Goal: Task Accomplishment & Management: Manage account settings

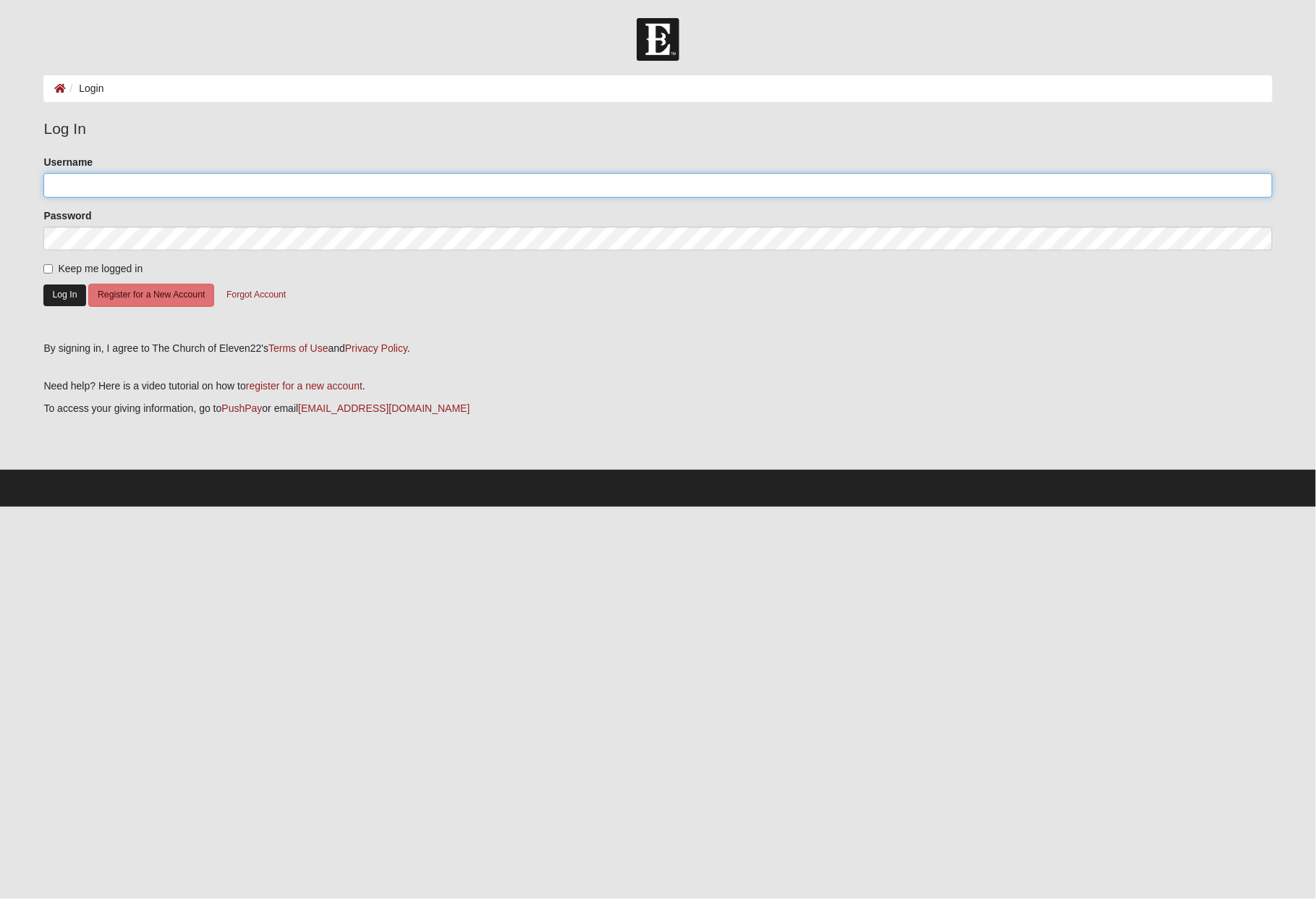
type input "c.garrard"
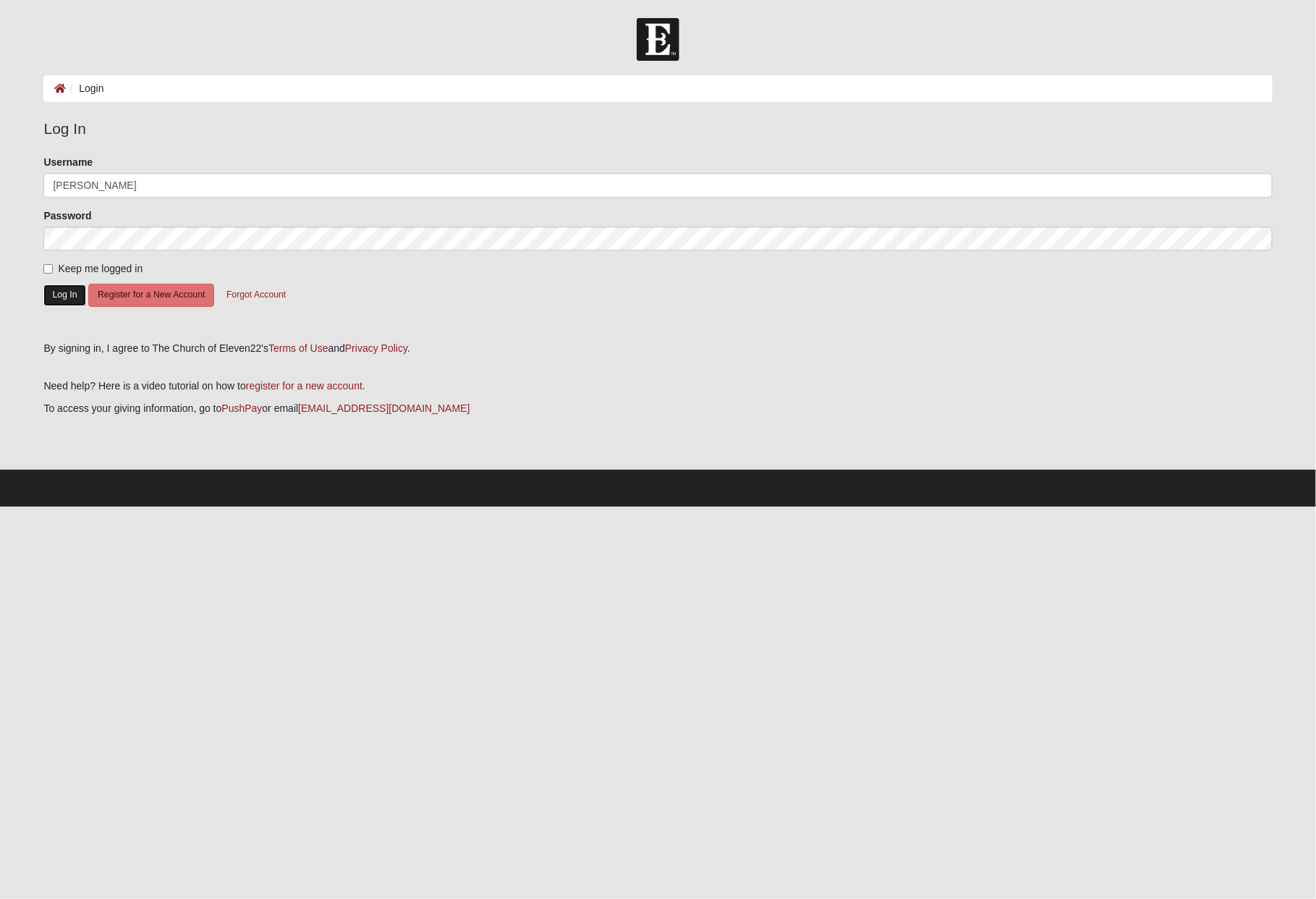
click at [65, 298] on button "Log In" at bounding box center [64, 295] width 42 height 21
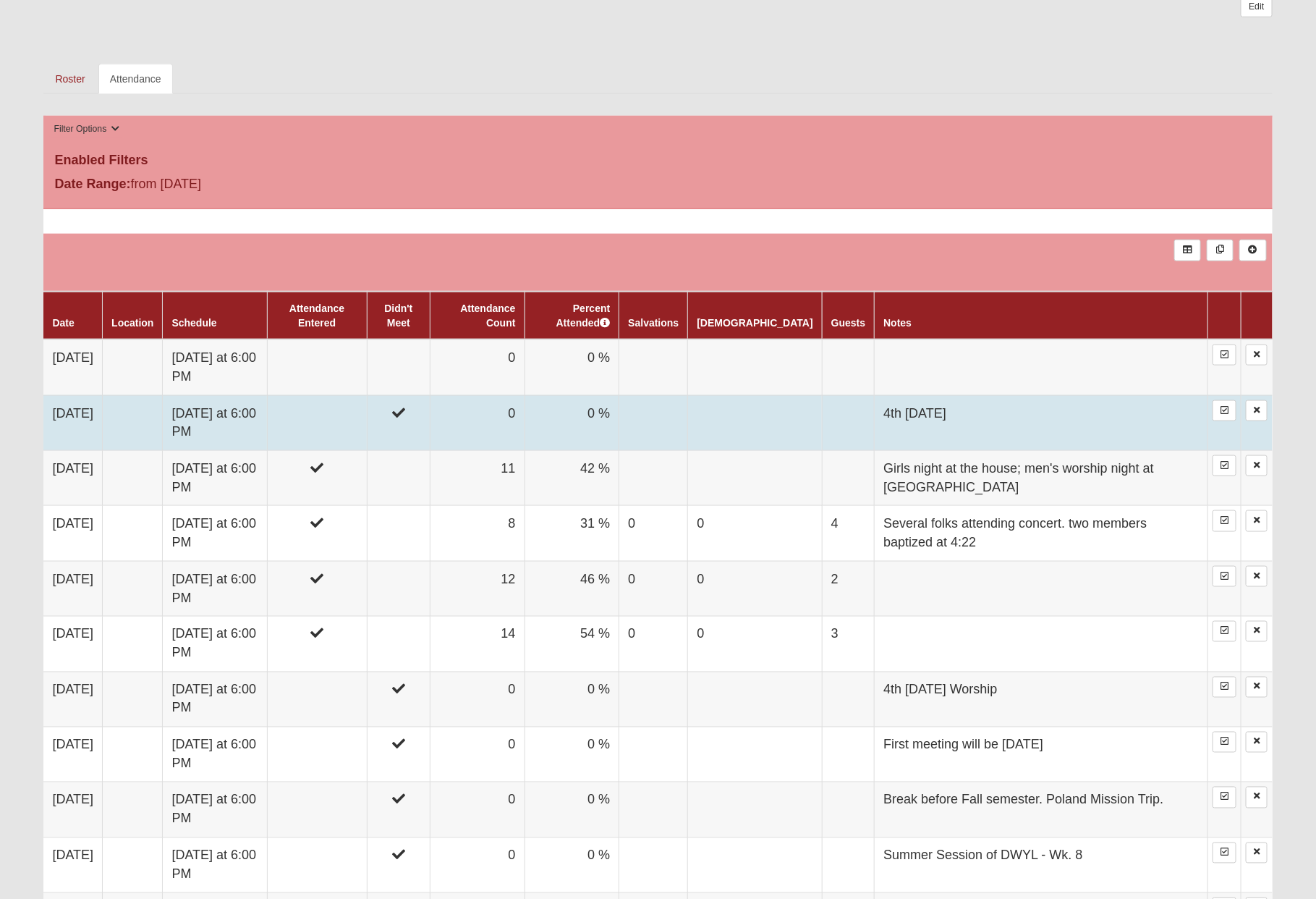
scroll to position [713, 0]
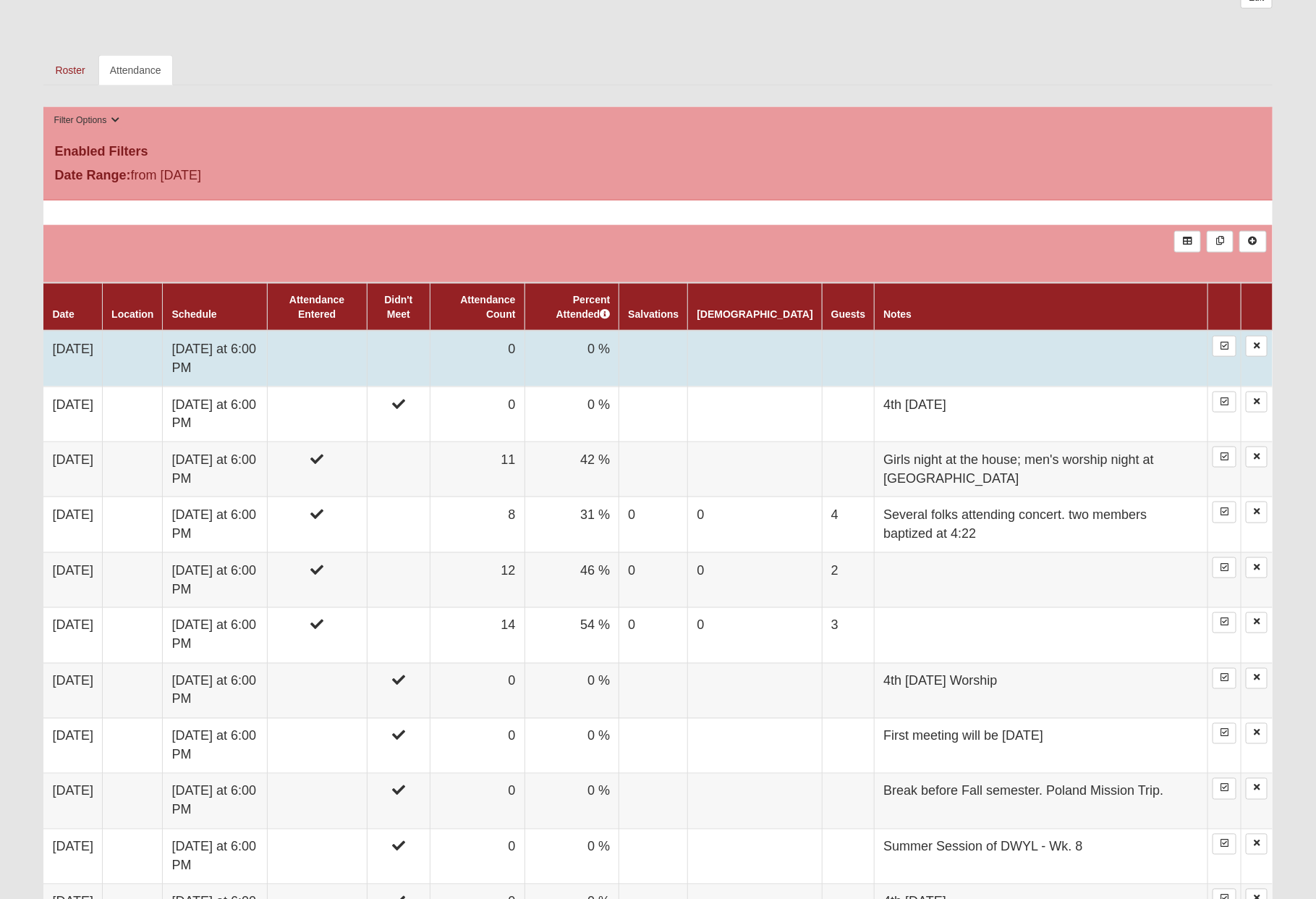
click at [351, 339] on td at bounding box center [317, 358] width 100 height 55
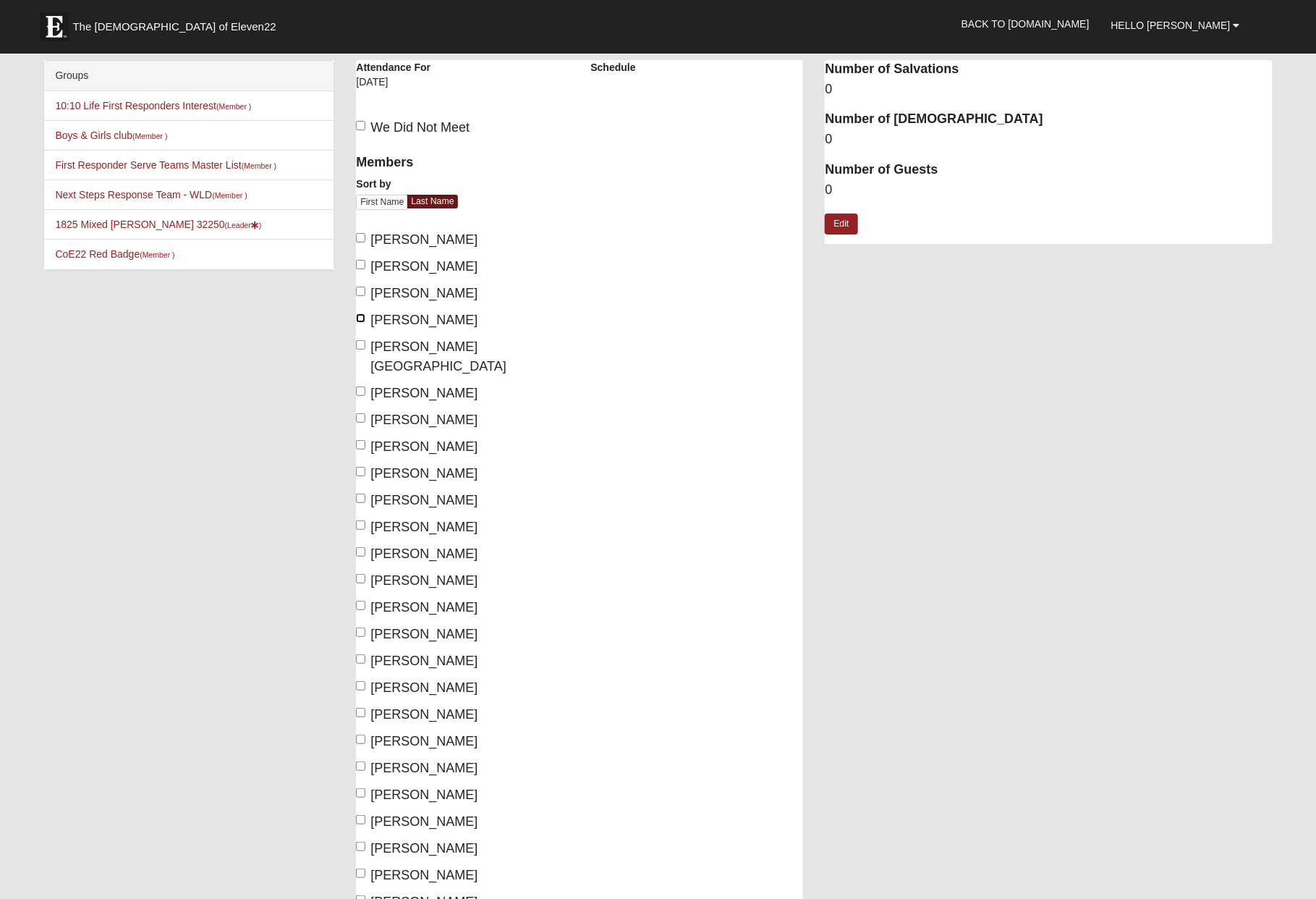
click at [361, 317] on input "[PERSON_NAME]" at bounding box center [361, 318] width 9 height 9
checkbox input "true"
click at [362, 345] on input "[PERSON_NAME][GEOGRAPHIC_DATA]" at bounding box center [361, 345] width 9 height 9
checkbox input "true"
drag, startPoint x: 362, startPoint y: 398, endPoint x: 363, endPoint y: 413, distance: 15.0
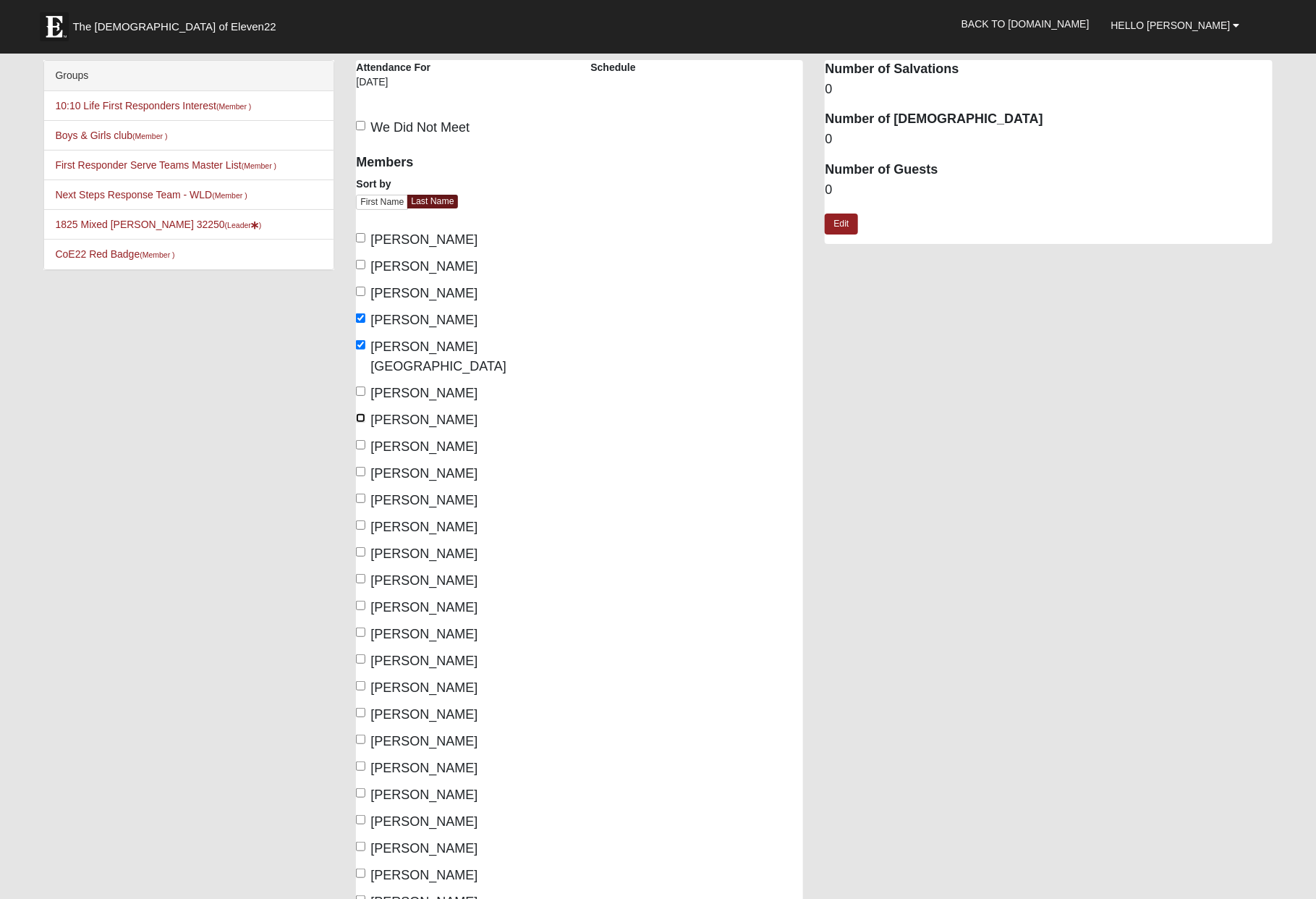
click at [364, 413] on input "[PERSON_NAME]" at bounding box center [361, 418] width 9 height 9
checkbox input "true"
click at [362, 440] on input "[PERSON_NAME]" at bounding box center [361, 445] width 9 height 9
checkbox input "true"
click at [364, 467] on input "Garrard, Lan" at bounding box center [361, 471] width 9 height 9
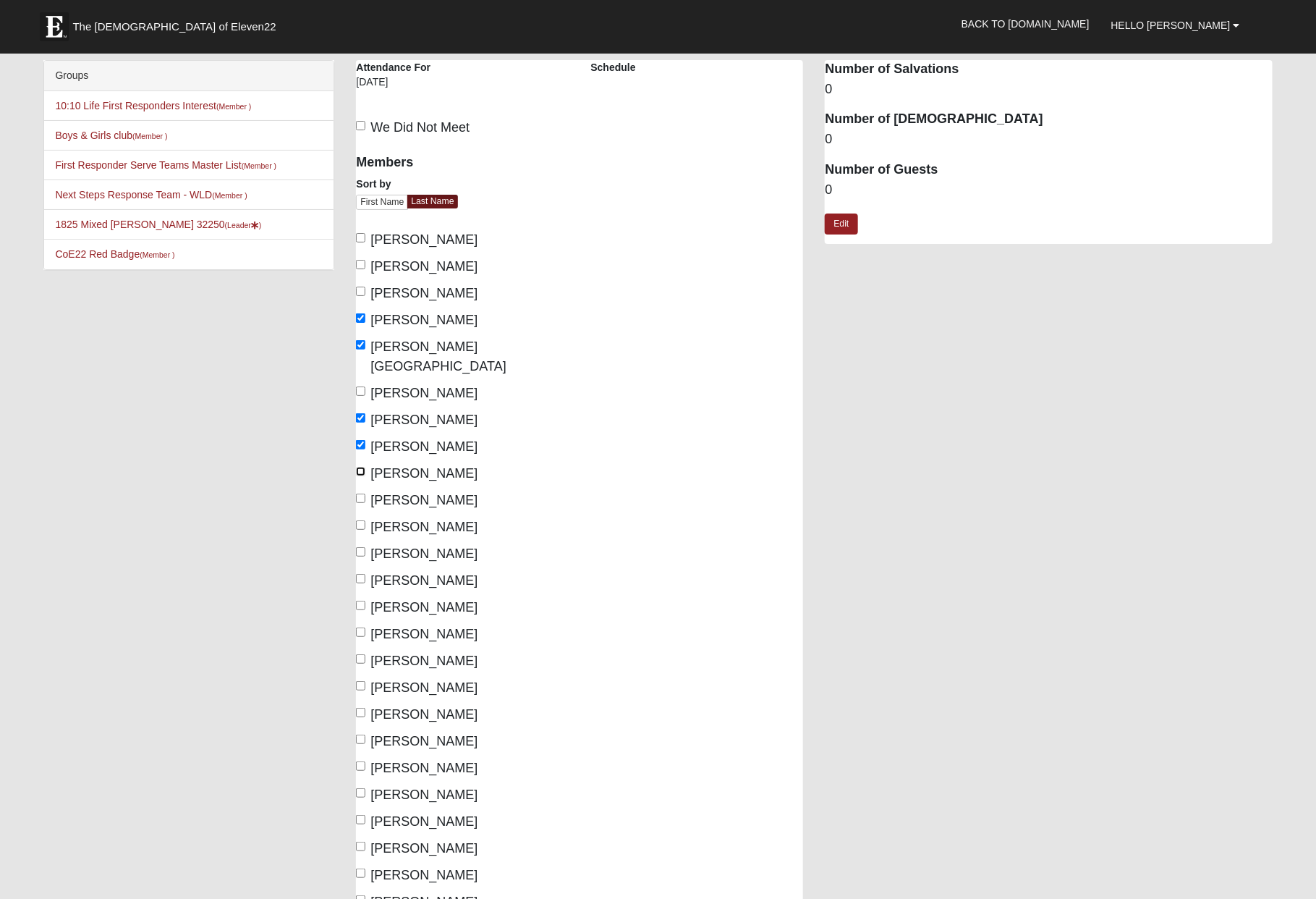
checkbox input "true"
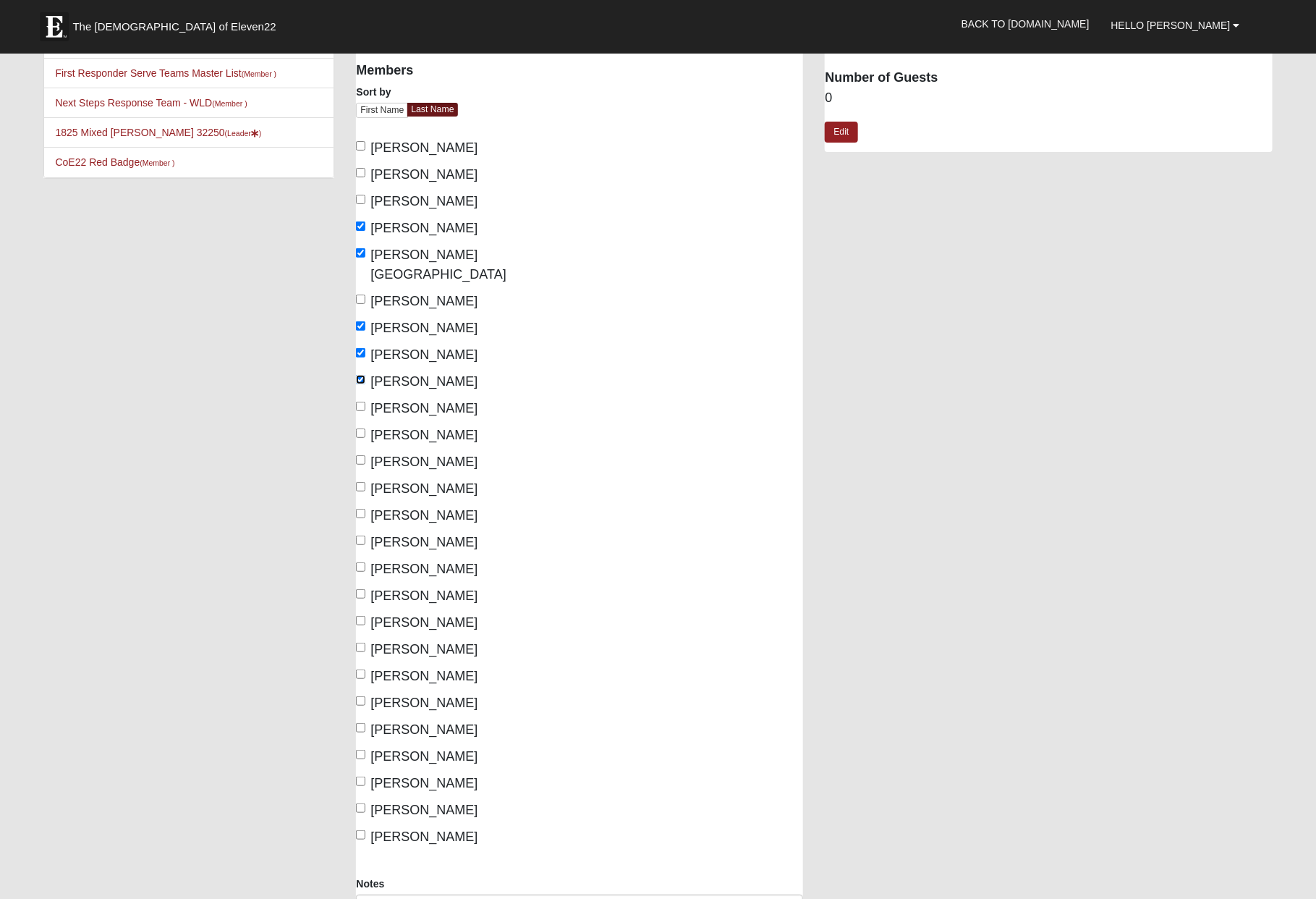
scroll to position [90, 0]
click at [364, 458] on input "Kalachik, Ben" at bounding box center [361, 462] width 9 height 9
checkbox input "true"
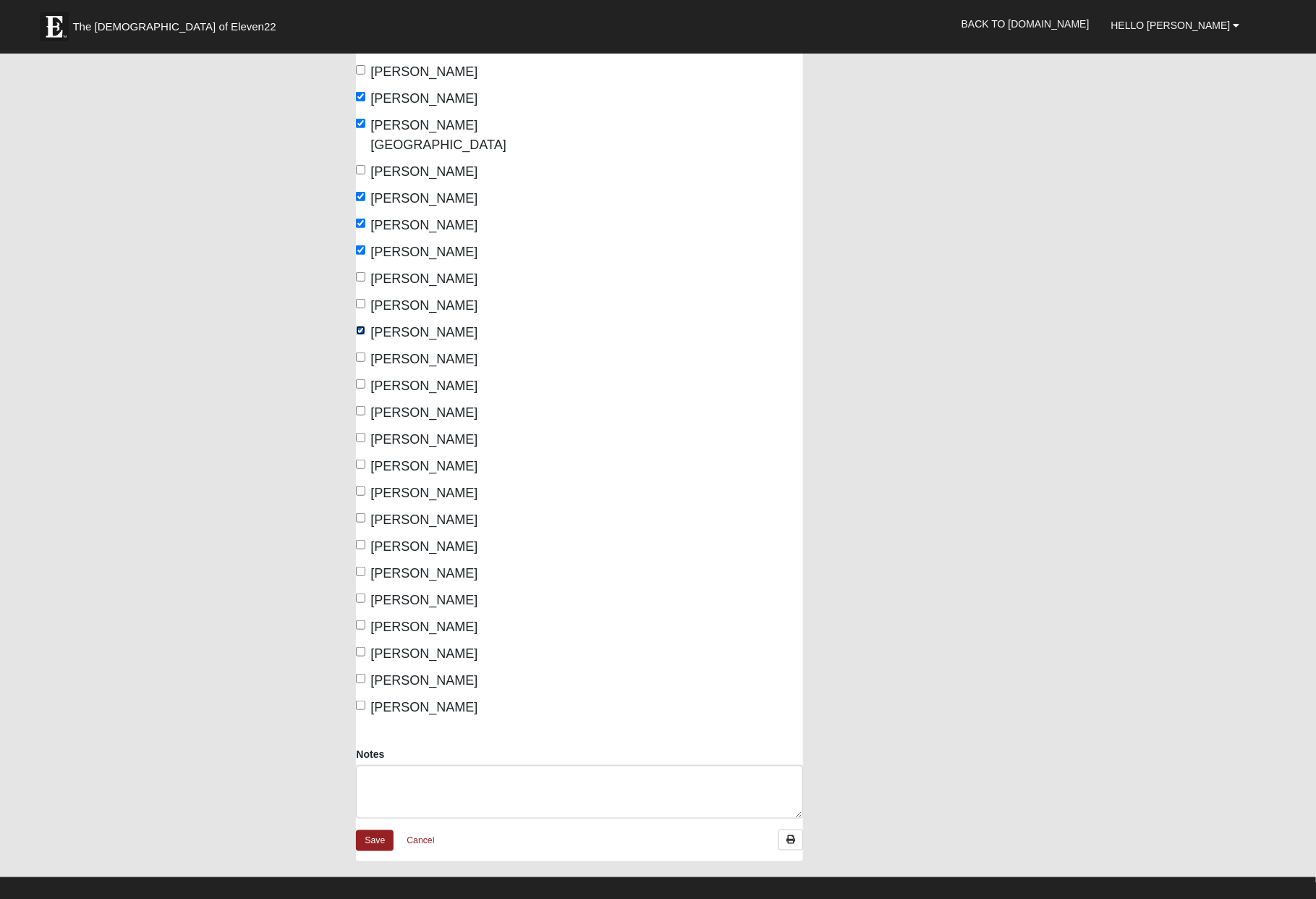
scroll to position [230, 0]
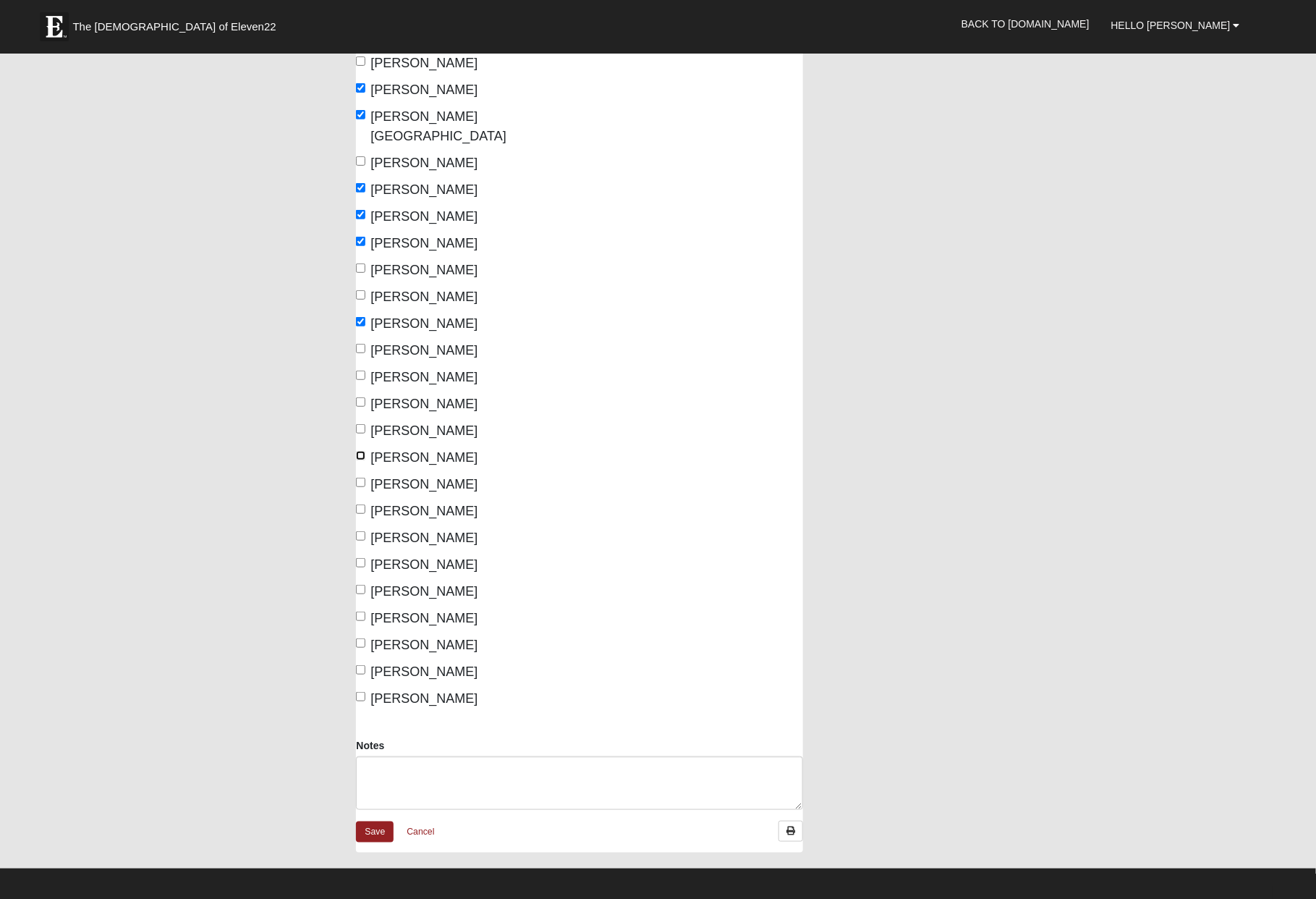
drag, startPoint x: 362, startPoint y: 438, endPoint x: 363, endPoint y: 448, distance: 10.0
click at [363, 451] on input "Lospitalier, Kelsey" at bounding box center [361, 455] width 9 height 9
checkbox input "true"
drag, startPoint x: 364, startPoint y: 463, endPoint x: 364, endPoint y: 472, distance: 9.0
click at [364, 478] on input "Murphy, Macie" at bounding box center [361, 482] width 9 height 9
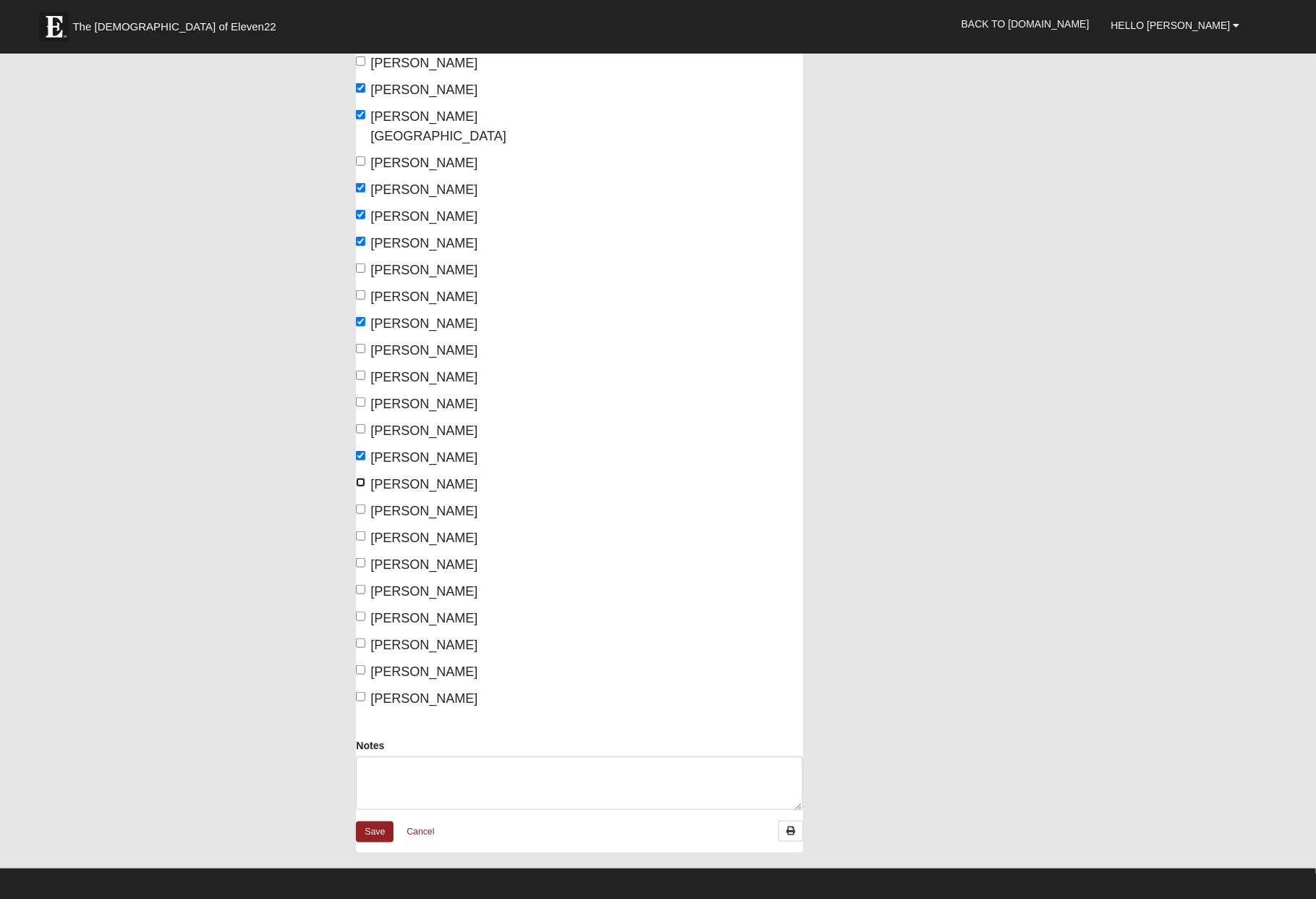
checkbox input "true"
drag, startPoint x: 362, startPoint y: 488, endPoint x: 382, endPoint y: 488, distance: 20.0
click at [363, 504] on input "Normil, Michel" at bounding box center [361, 509] width 9 height 9
checkbox input "true"
drag, startPoint x: 364, startPoint y: 569, endPoint x: 378, endPoint y: 558, distance: 17.8
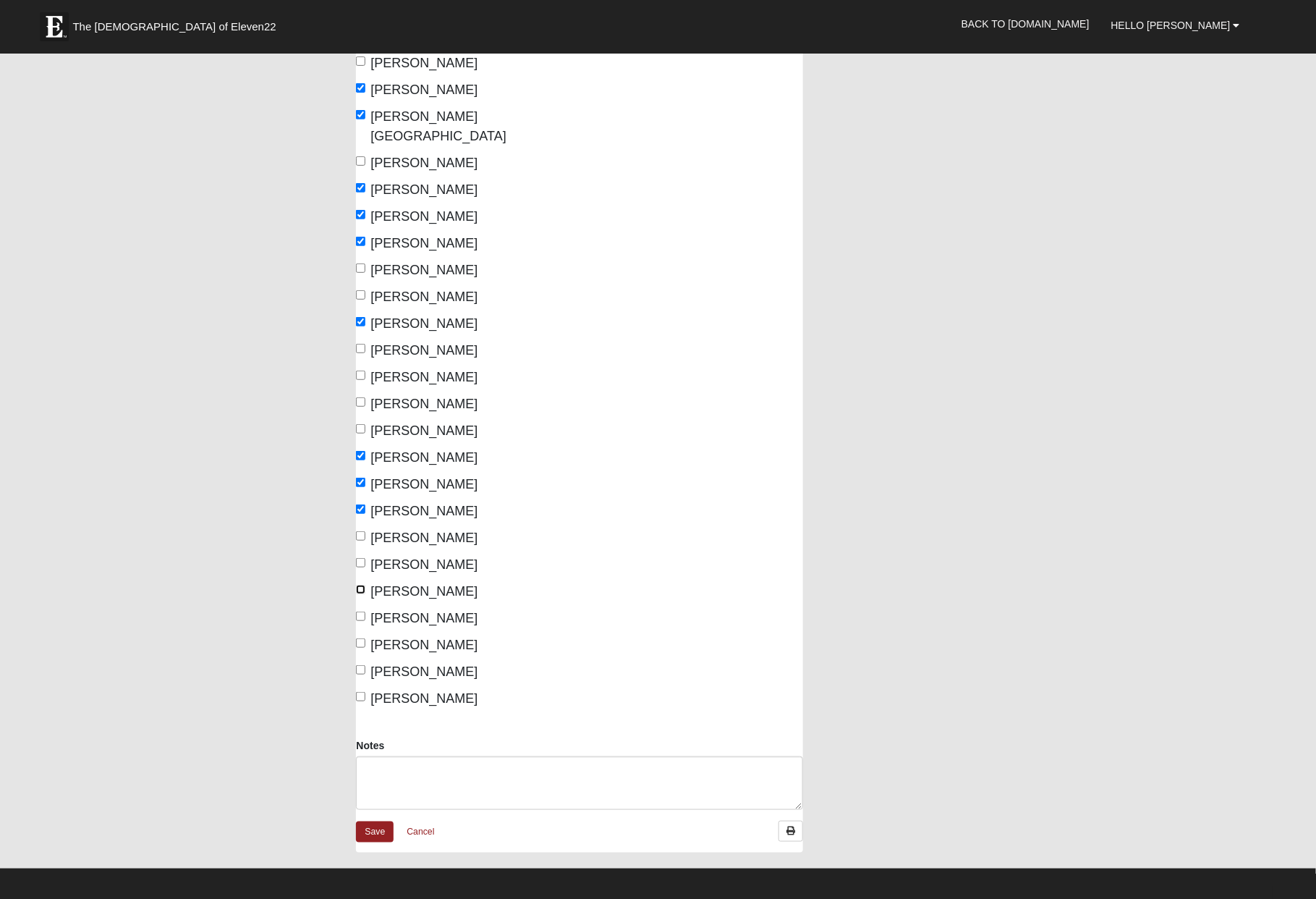
click at [364, 585] on input "Speakman, Shannon" at bounding box center [361, 590] width 9 height 9
checkbox input "true"
click at [365, 611] on input "Tirado, Julie" at bounding box center [361, 616] width 9 height 9
checkbox input "true"
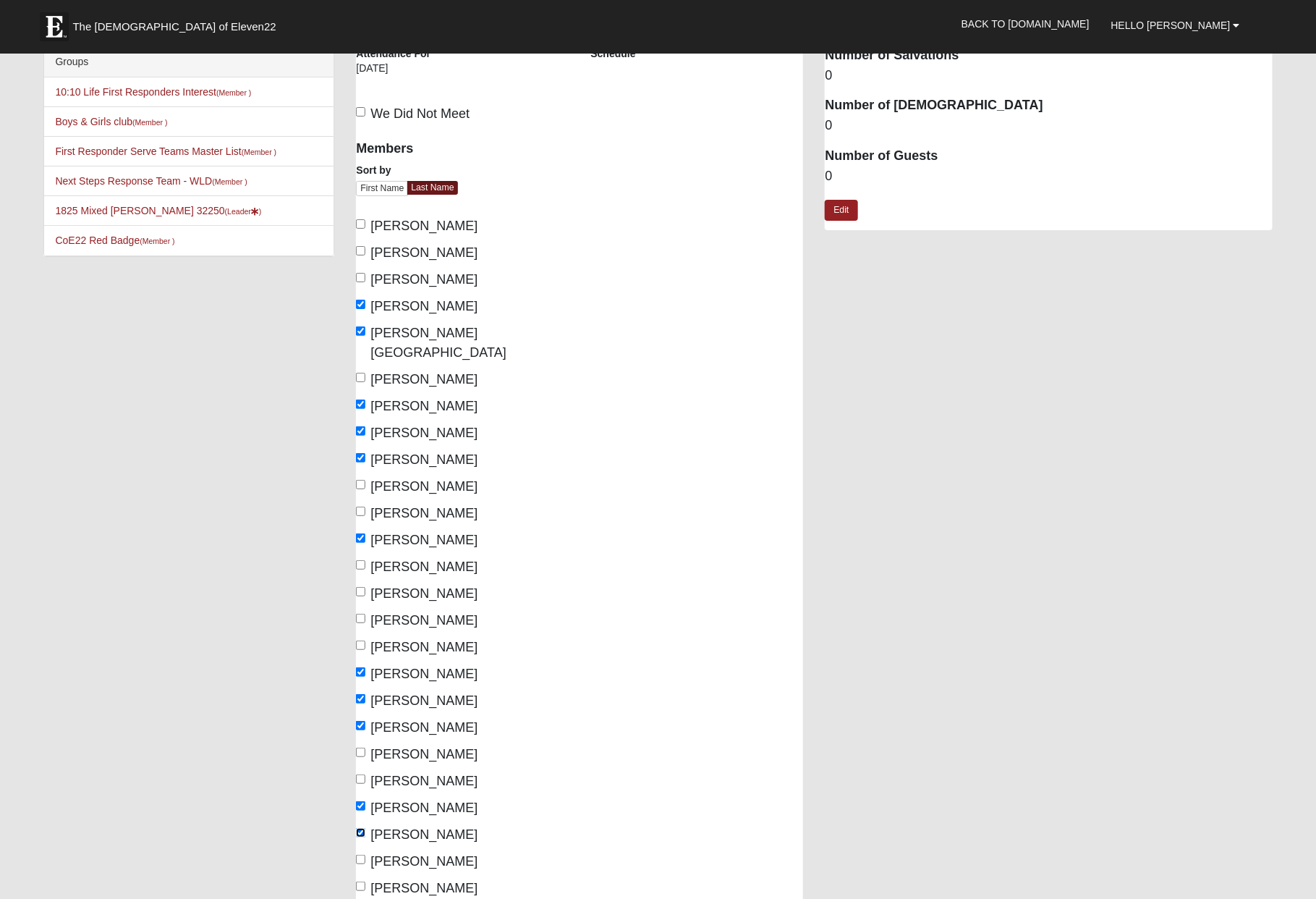
scroll to position [0, 0]
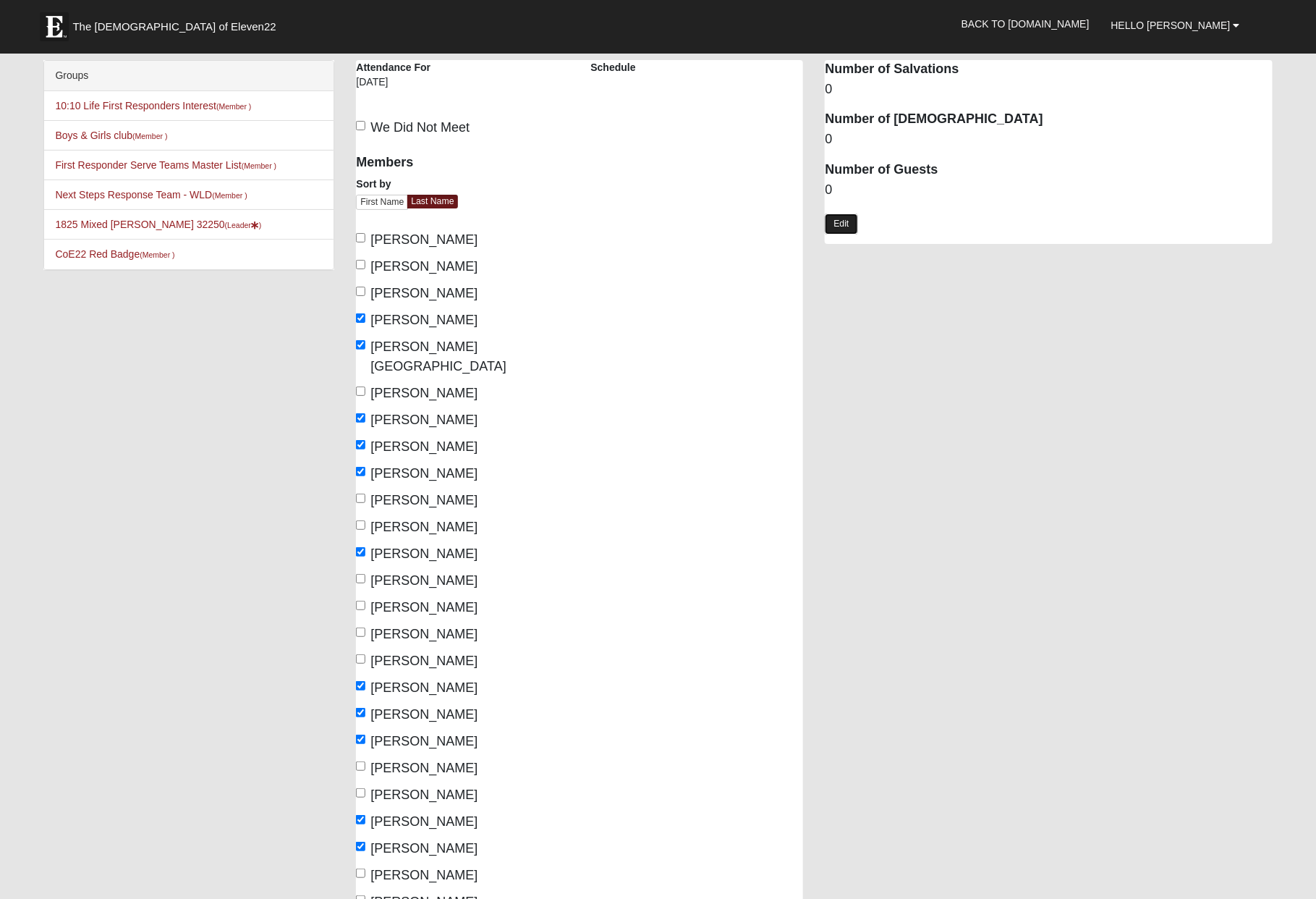
click at [851, 225] on link "Edit" at bounding box center [841, 224] width 32 height 21
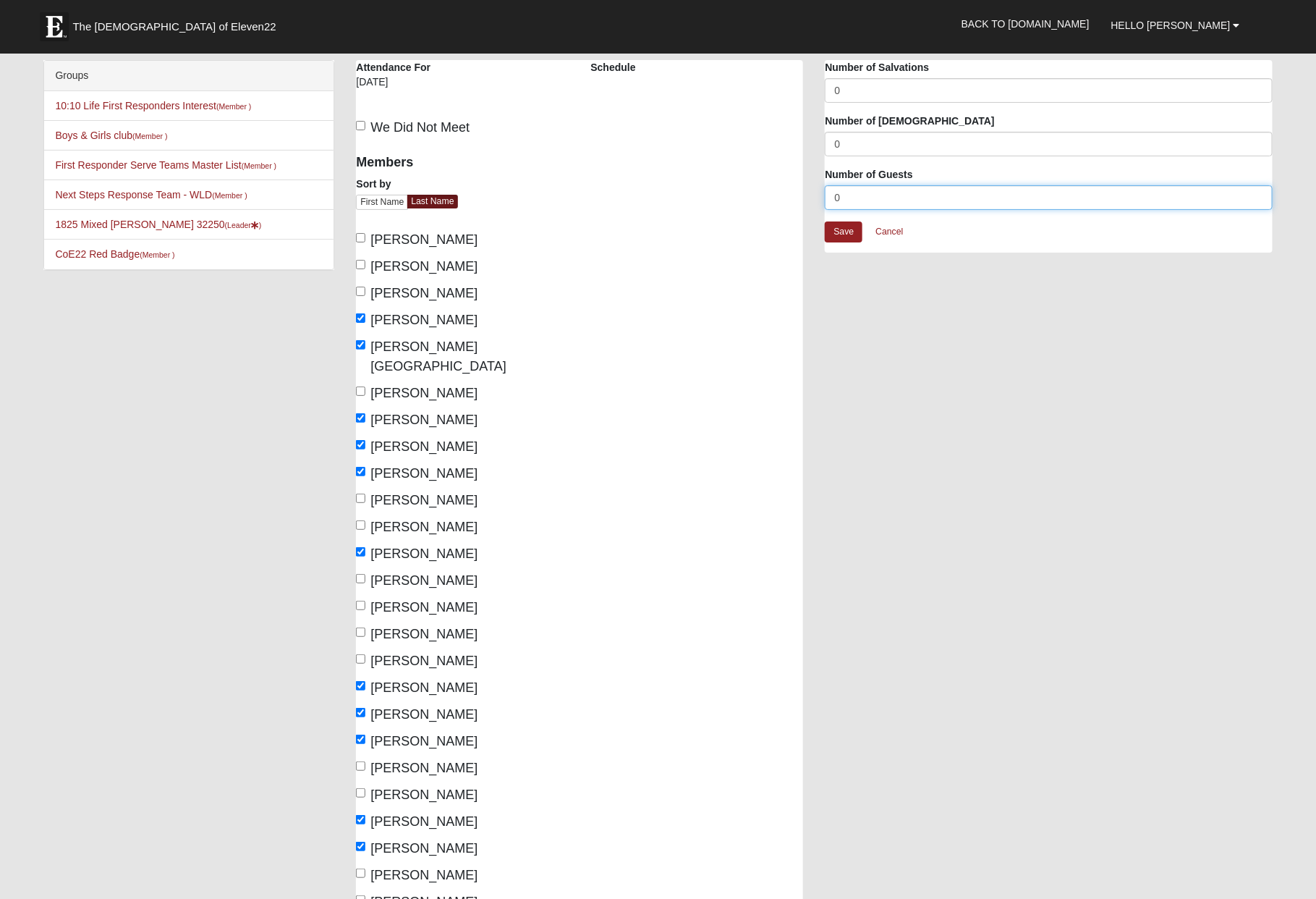
drag, startPoint x: 861, startPoint y: 198, endPoint x: 754, endPoint y: 191, distance: 107.2
click at [756, 191] on div "1825 Mixed Garrard 32250 Attendance Attendance For 10/5/2025 Schedule We Did No…" at bounding box center [814, 578] width 938 height 1037
type input "9"
click at [849, 231] on link "Save" at bounding box center [843, 231] width 38 height 21
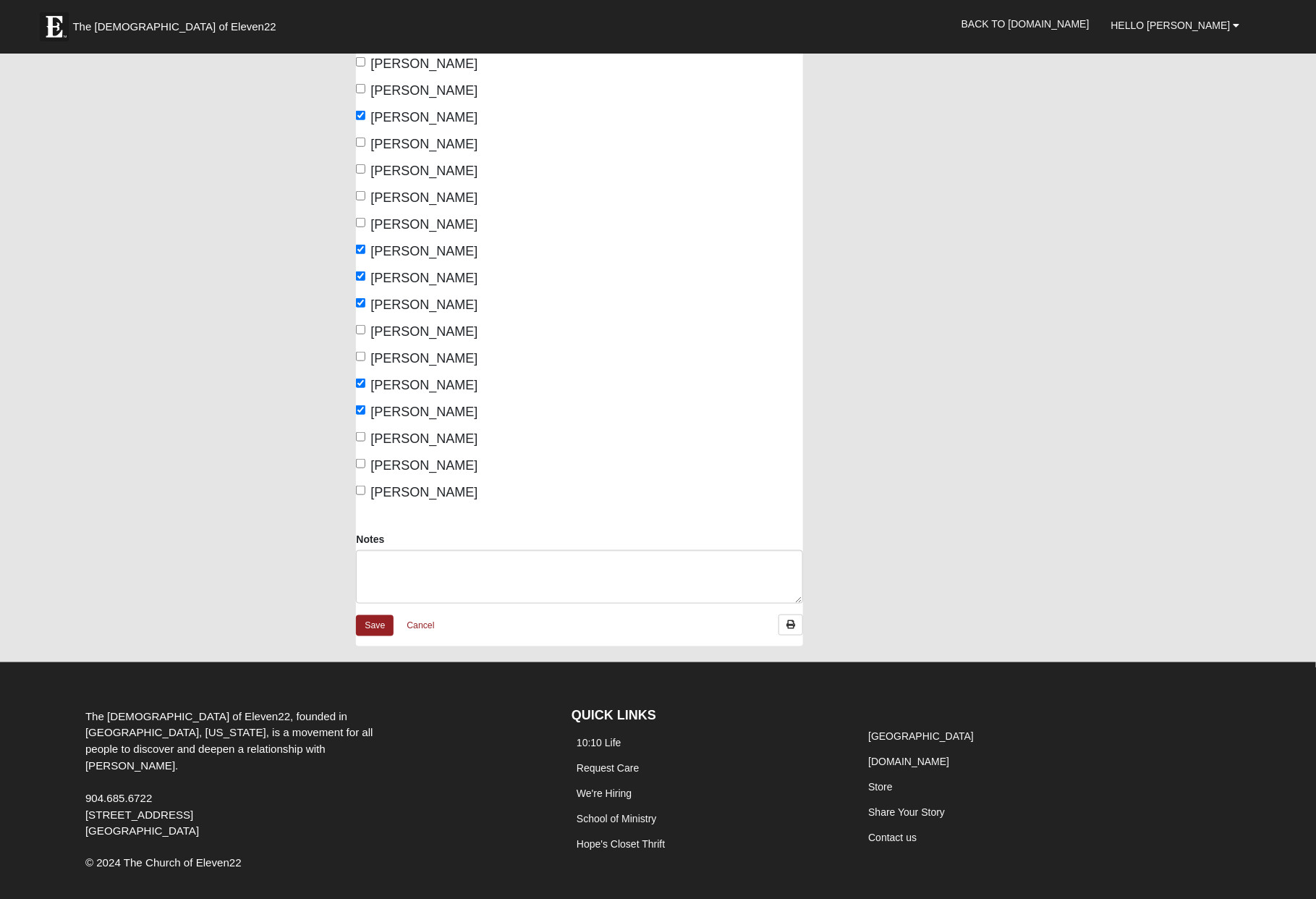
scroll to position [474, 0]
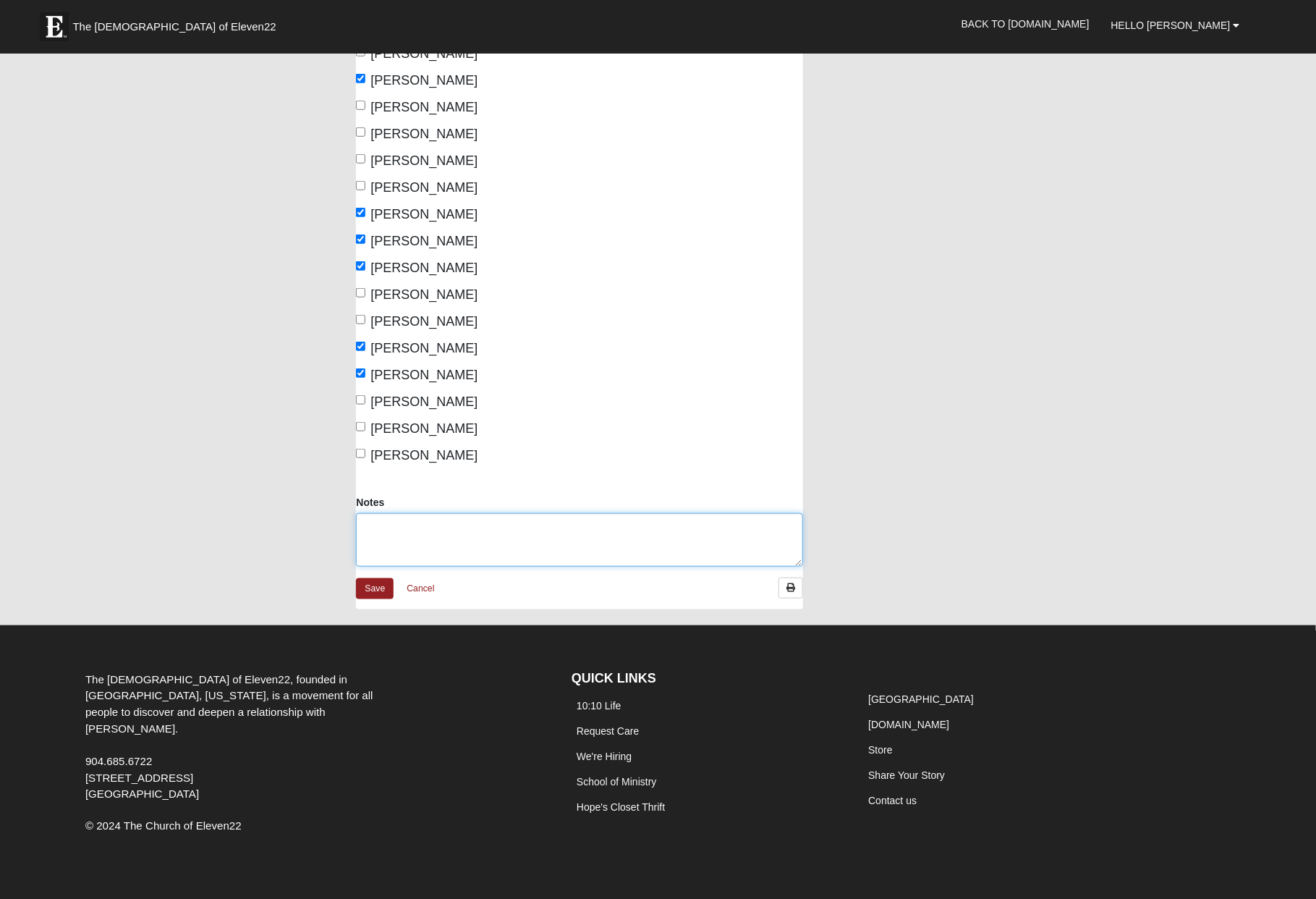
click at [520, 523] on textarea "Notes" at bounding box center [580, 540] width 447 height 54
click at [497, 513] on textarea "Had a large group of quests. Preston, JJ, Joey, David, Christian, Bryce, Ella, …" at bounding box center [580, 540] width 447 height 54
type textarea "Had a large group of quests. [PERSON_NAME], [PERSON_NAME], [PERSON_NAME], [PERS…"
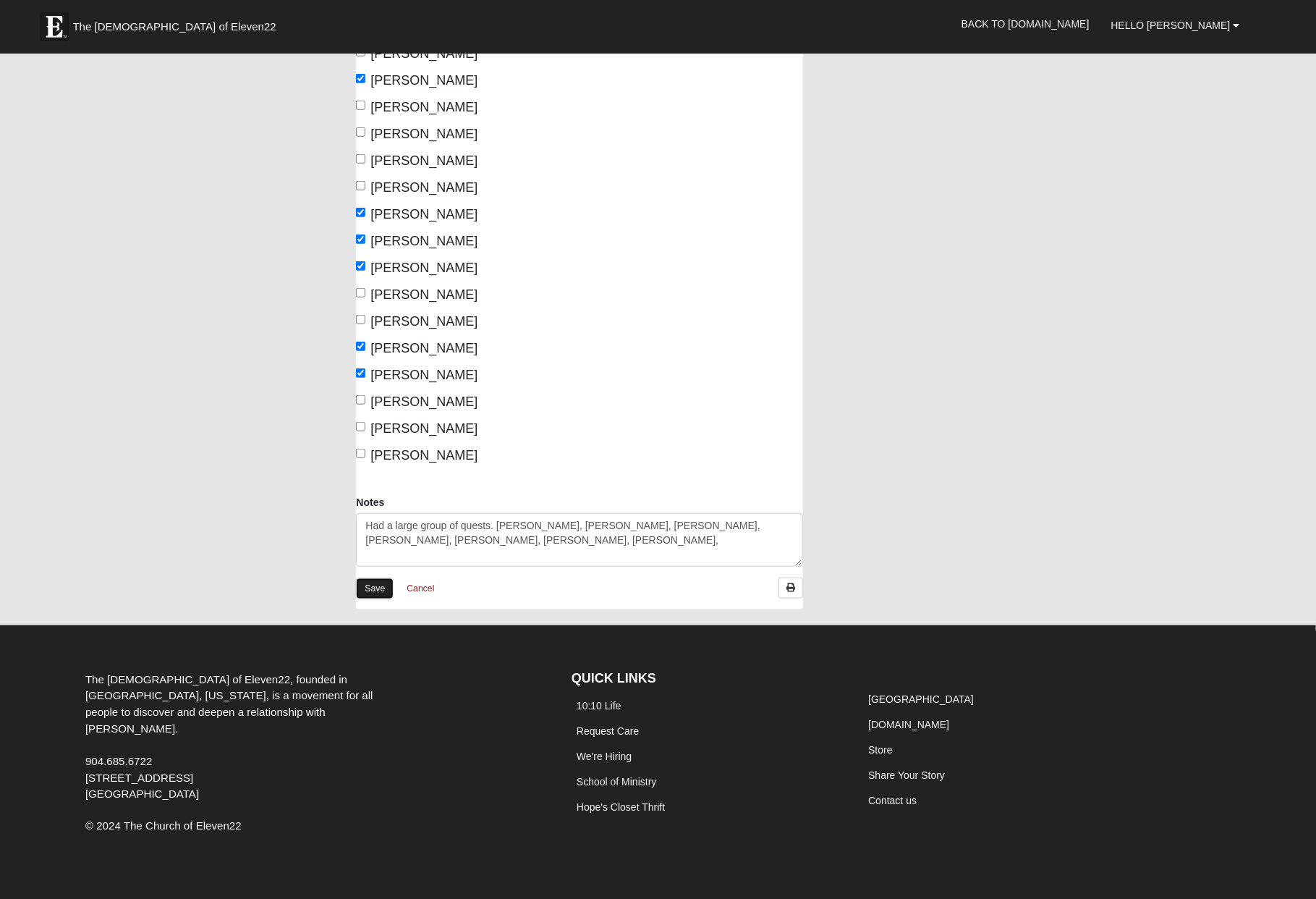
click at [381, 578] on link "Save" at bounding box center [374, 588] width 38 height 21
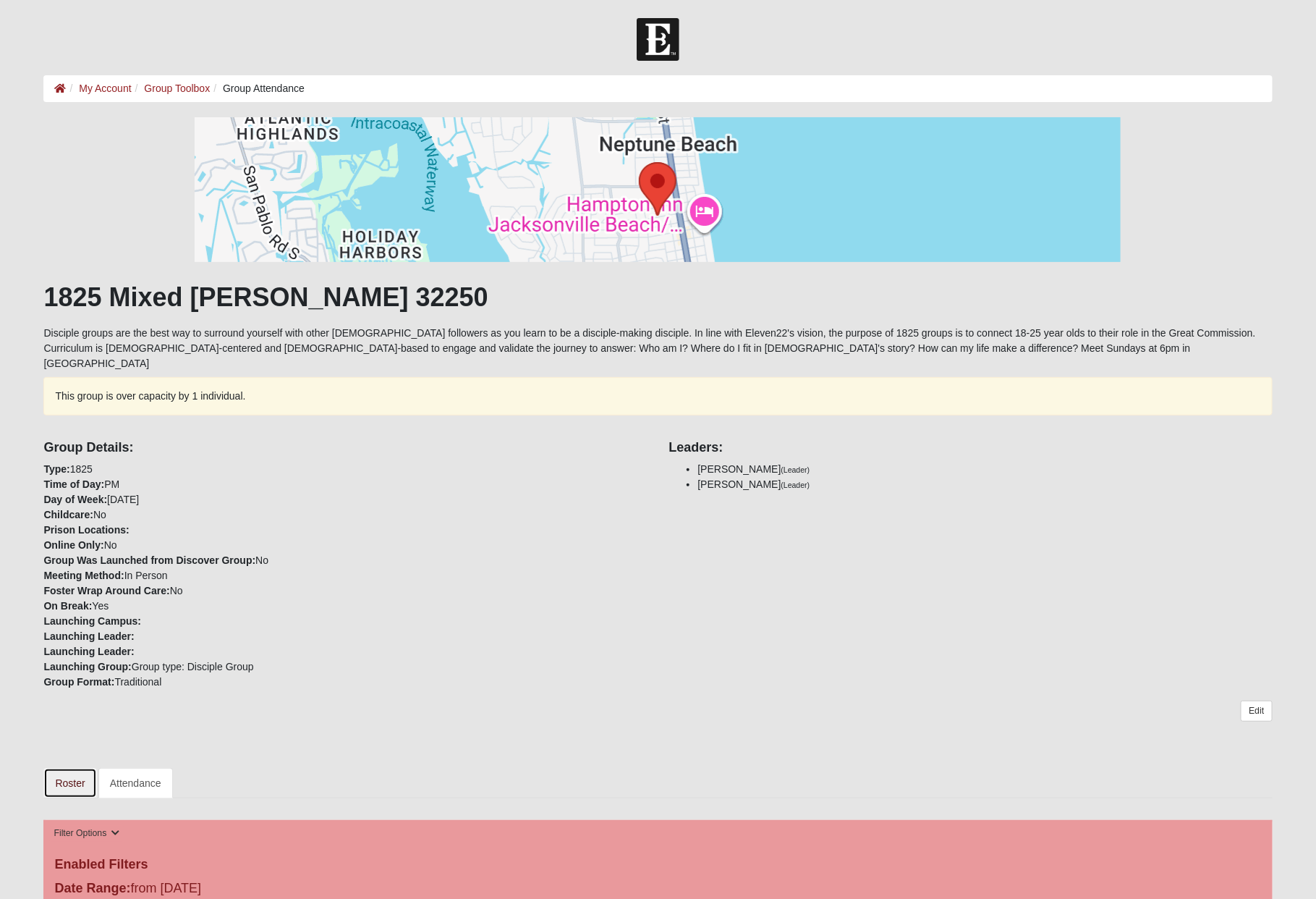
click at [68, 768] on link "Roster" at bounding box center [69, 784] width 53 height 31
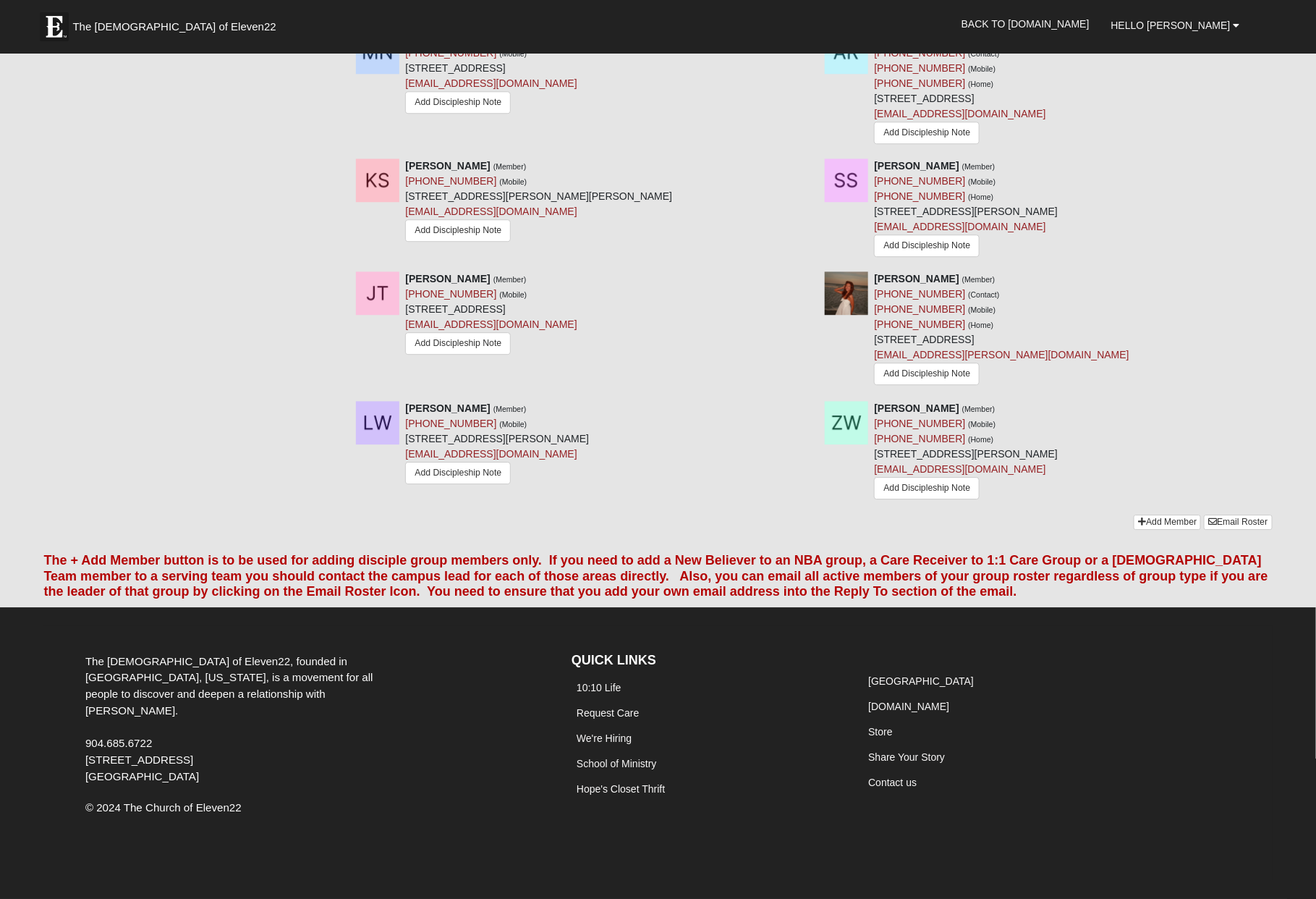
scroll to position [1830, 0]
click at [812, 410] on icon at bounding box center [809, 408] width 10 height 10
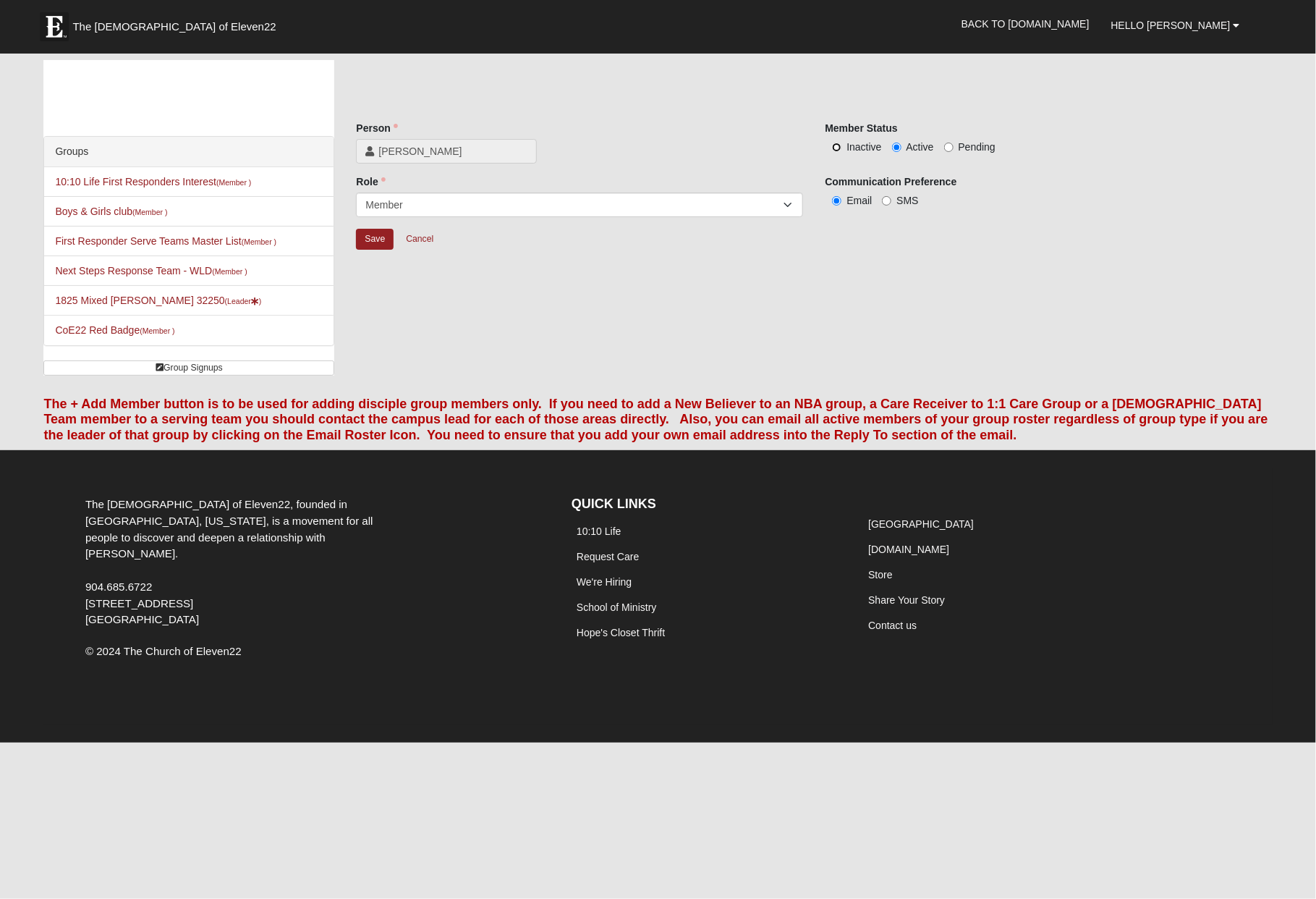
click at [839, 148] on input "Inactive" at bounding box center [837, 147] width 9 height 9
radio input "true"
click at [367, 241] on input "Save" at bounding box center [374, 238] width 38 height 21
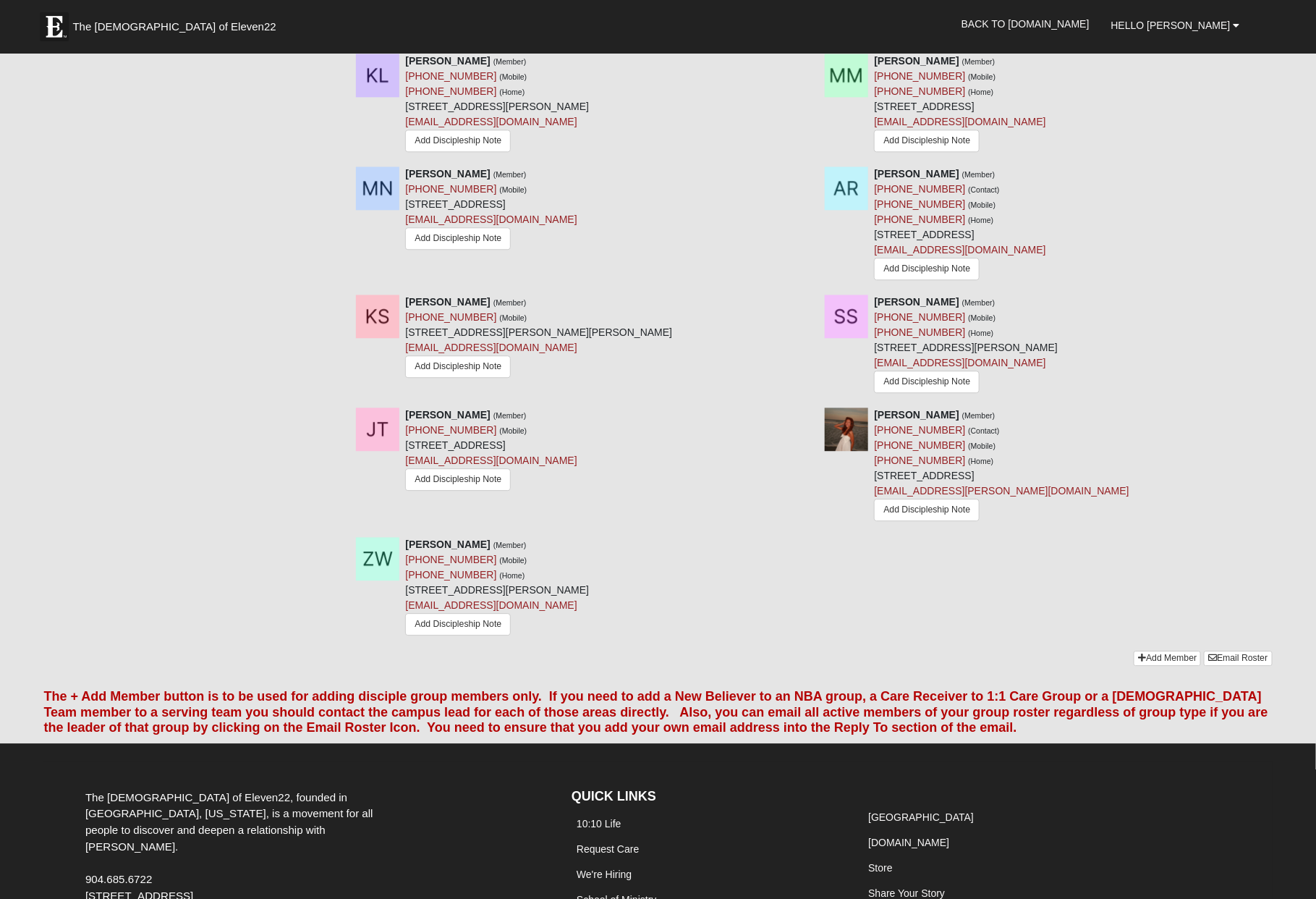
scroll to position [1638, 0]
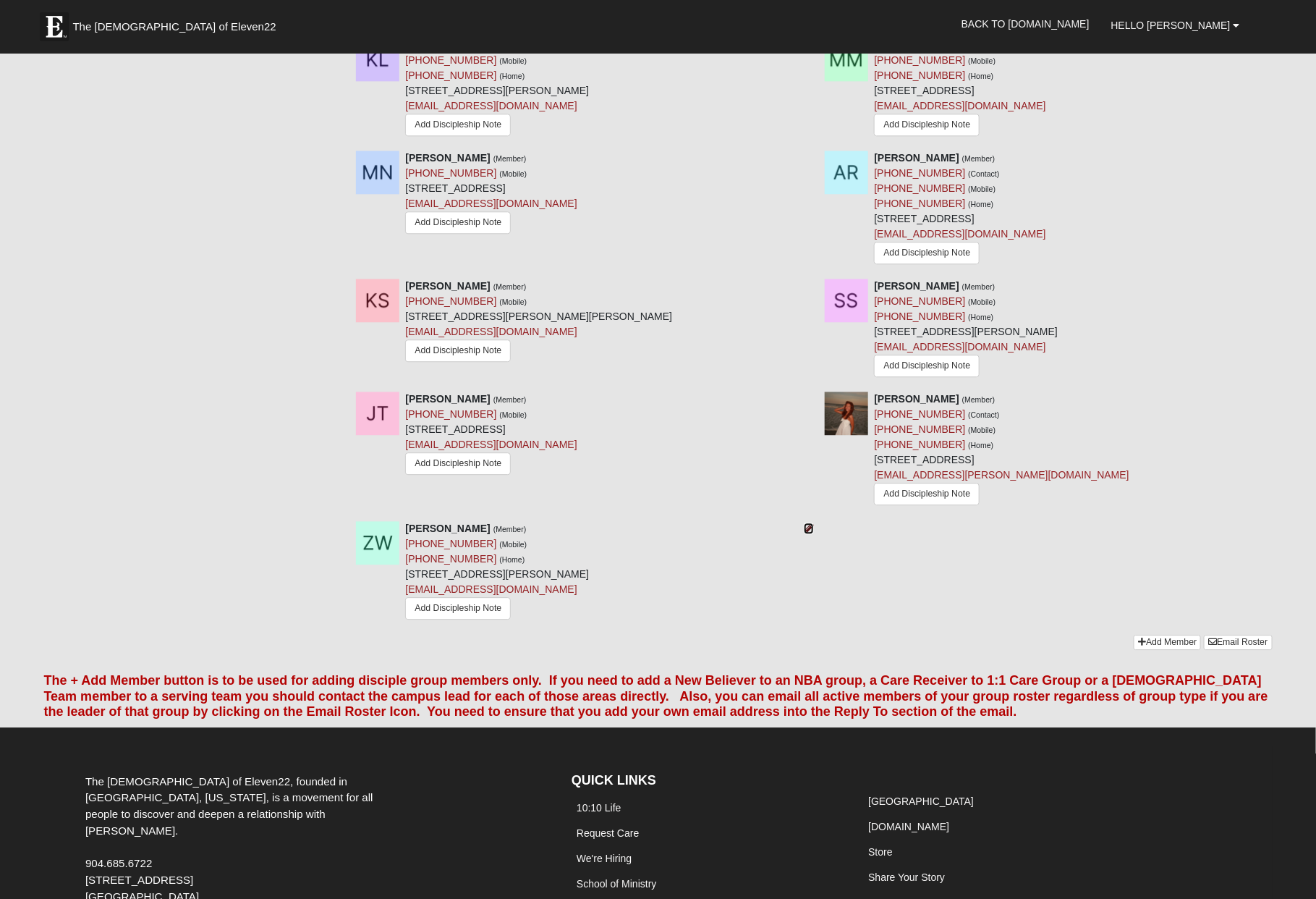
click at [809, 534] on icon at bounding box center [809, 528] width 10 height 10
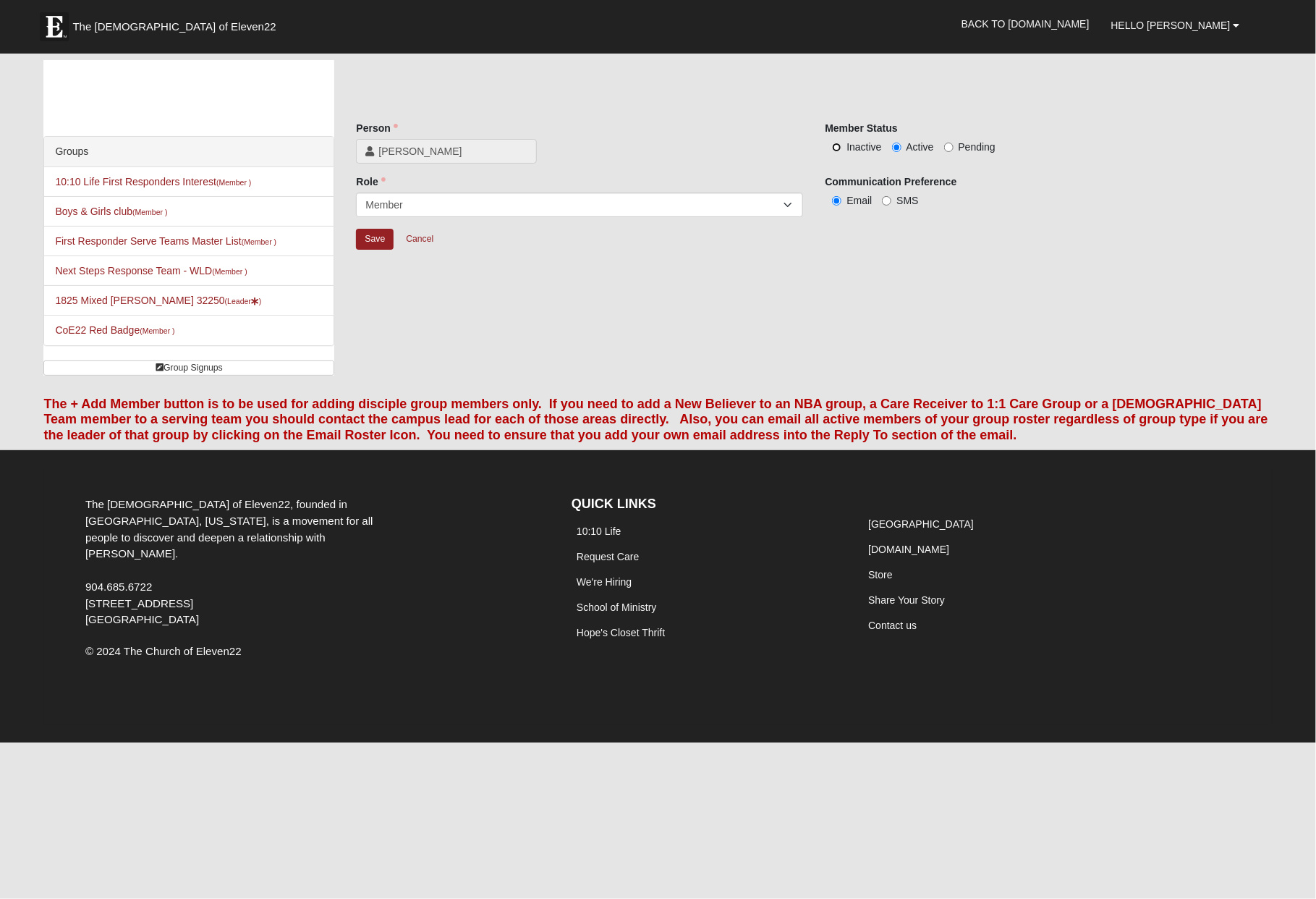
click at [838, 145] on input "Inactive" at bounding box center [837, 147] width 9 height 9
radio input "true"
click at [376, 241] on input "Save" at bounding box center [374, 238] width 38 height 21
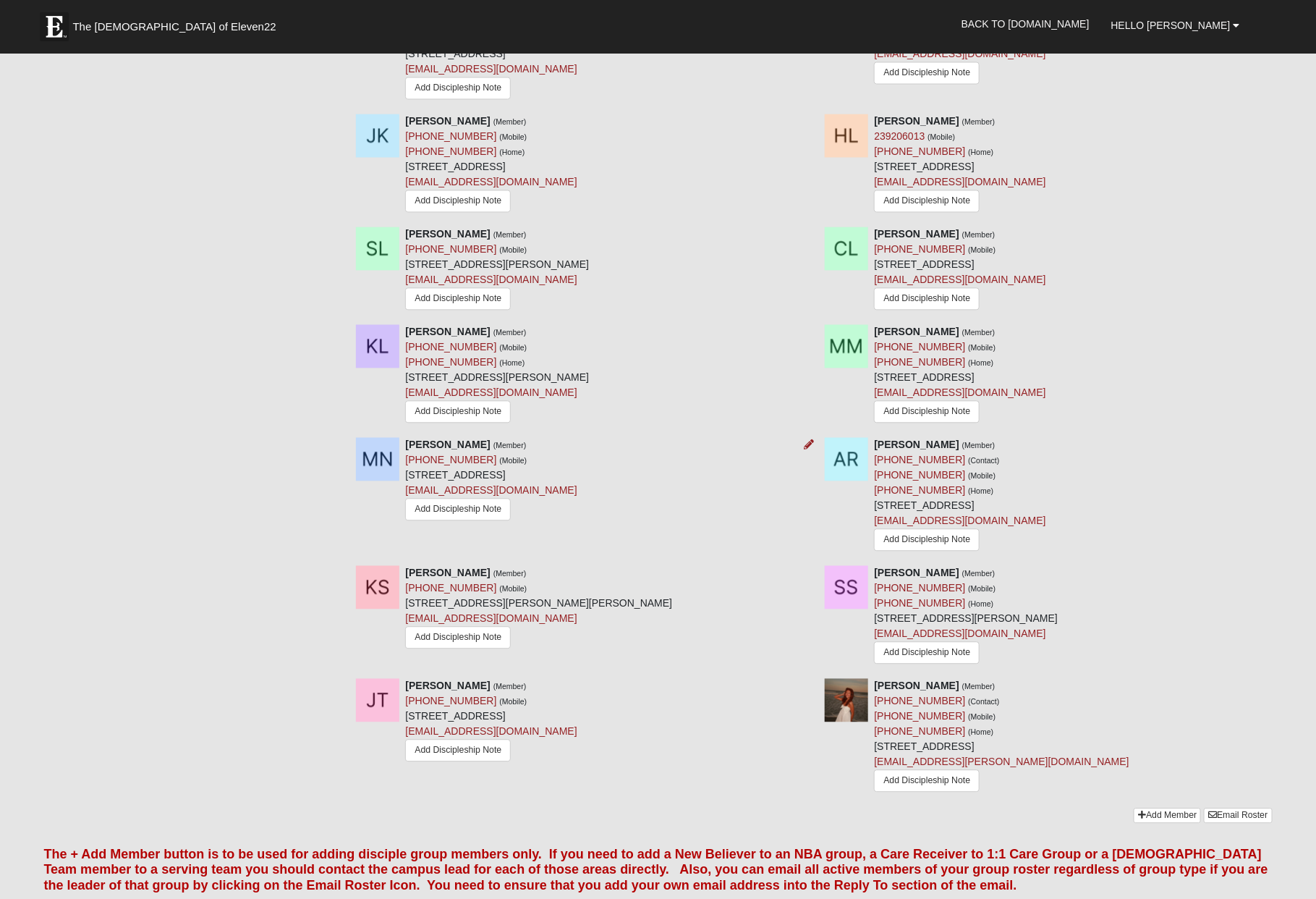
scroll to position [1353, 0]
click at [844, 708] on img at bounding box center [846, 698] width 43 height 43
click at [852, 698] on img at bounding box center [846, 698] width 43 height 43
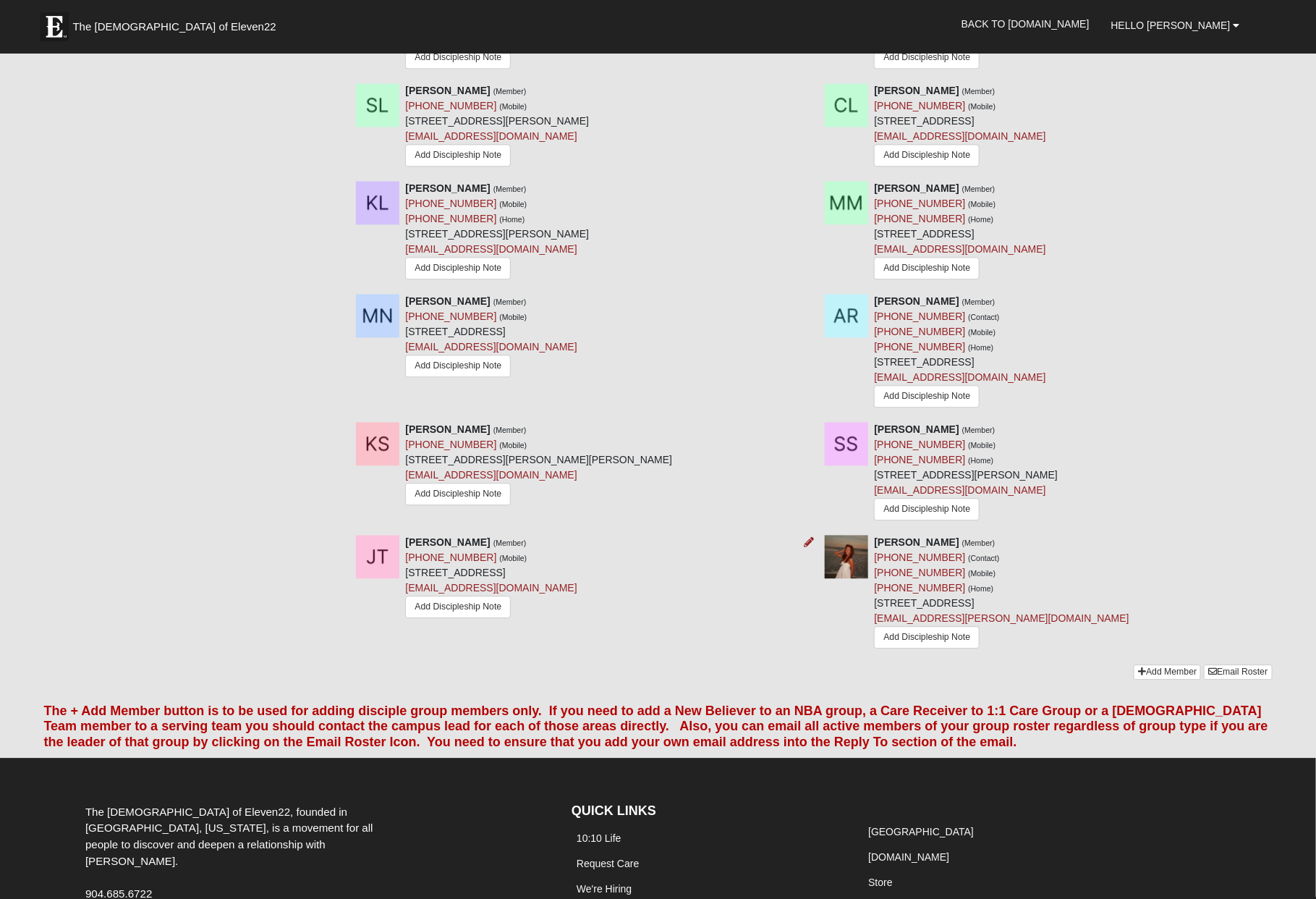
scroll to position [1661, 0]
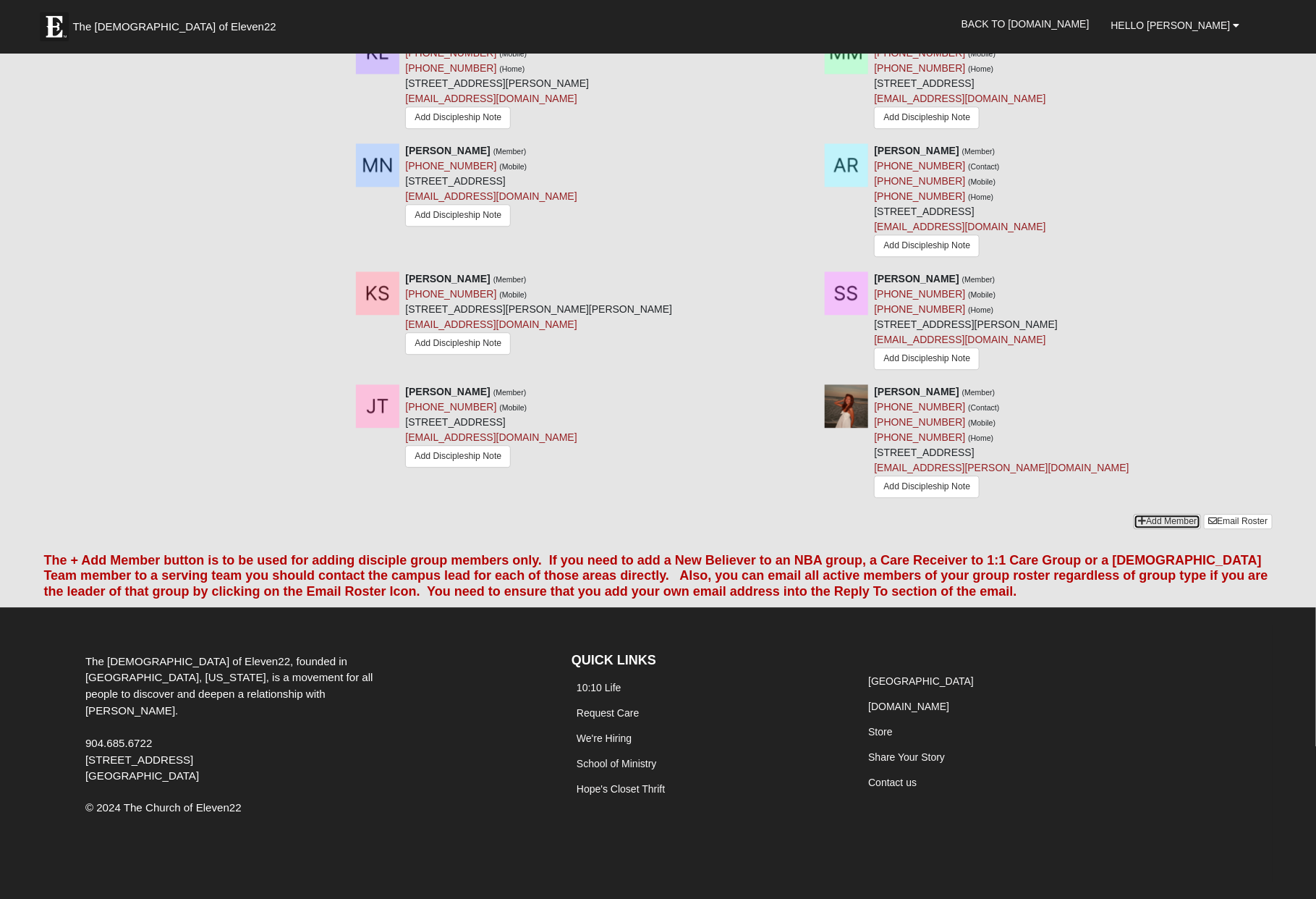
click at [1165, 524] on link "Add Member" at bounding box center [1168, 521] width 68 height 15
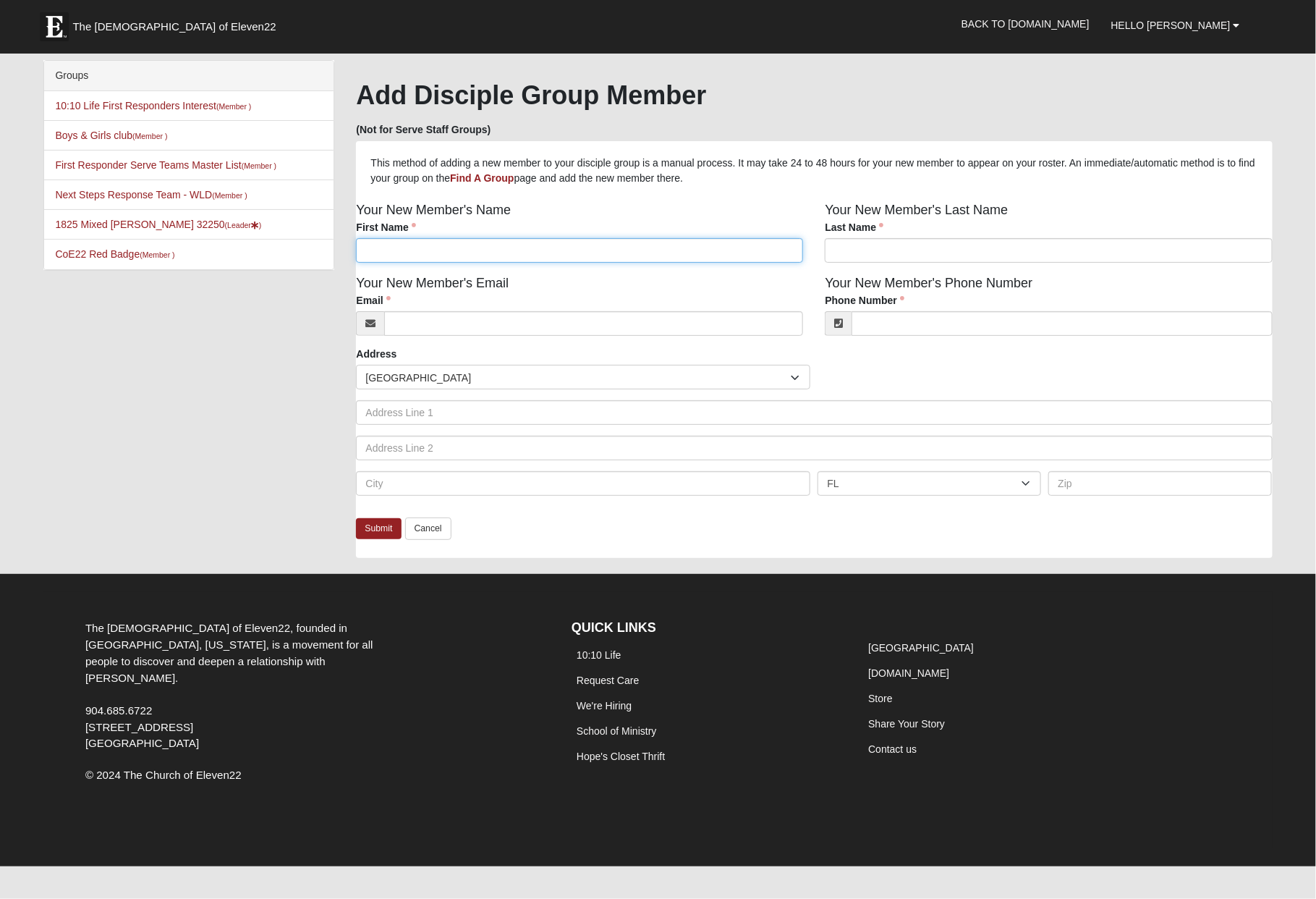
click at [419, 256] on input "First Name" at bounding box center [580, 251] width 447 height 25
click at [530, 211] on div "Your New Member's Name First Name First Name is required." at bounding box center [580, 237] width 469 height 73
click at [440, 534] on link "Cancel" at bounding box center [428, 528] width 46 height 22
